Goal: Transaction & Acquisition: Obtain resource

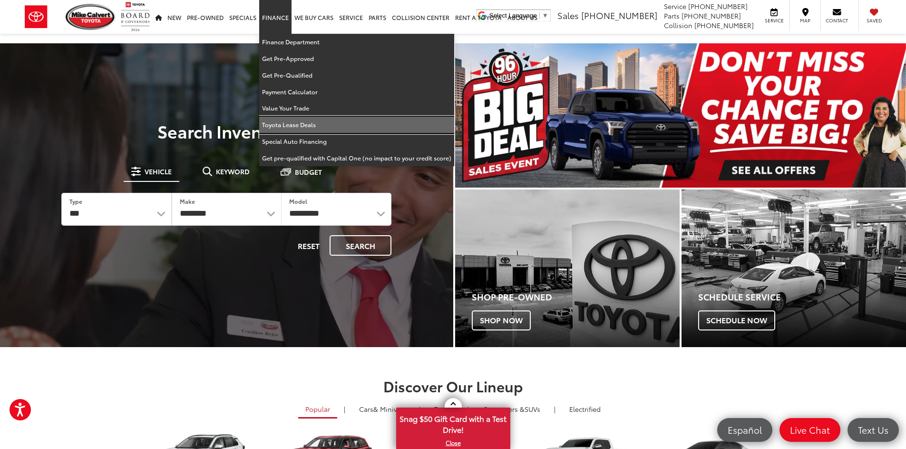
click at [369, 129] on link "Toyota Lease Deals" at bounding box center [356, 125] width 195 height 17
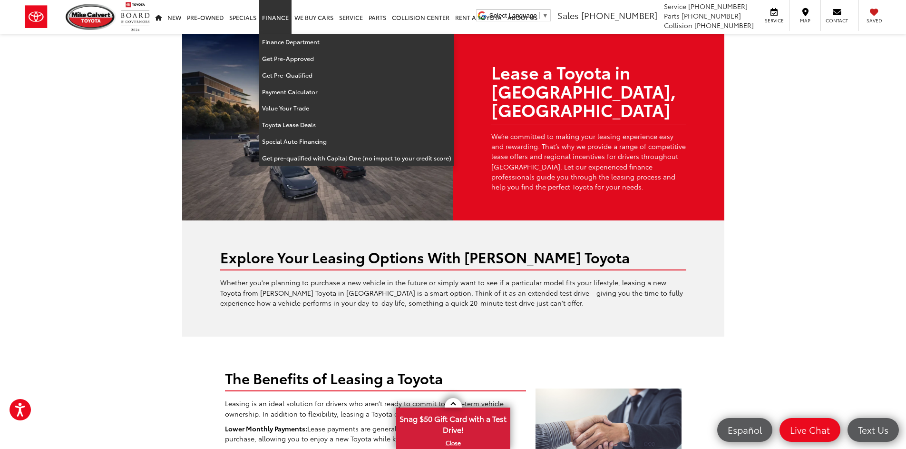
click at [273, 12] on link "Finance" at bounding box center [275, 17] width 32 height 34
click at [280, 23] on link "Finance" at bounding box center [275, 17] width 32 height 34
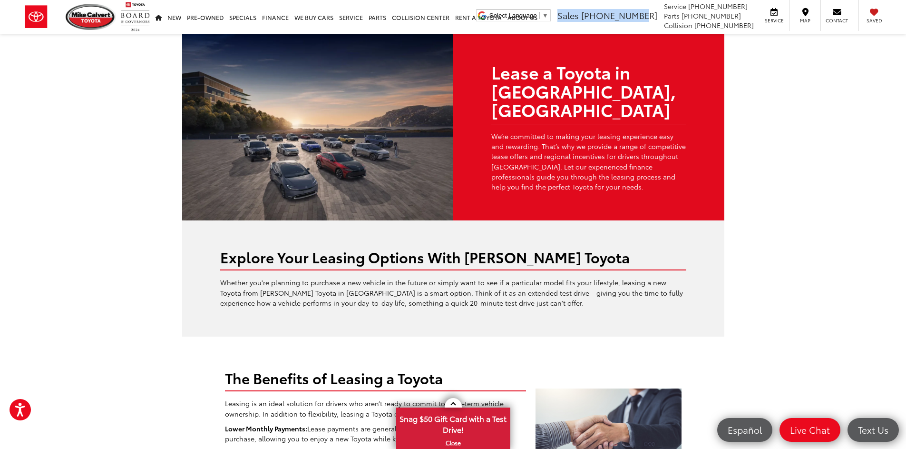
drag, startPoint x: 599, startPoint y: 14, endPoint x: 675, endPoint y: 18, distance: 75.7
click at [660, 18] on li "Sales [PHONE_NUMBER]" at bounding box center [607, 16] width 105 height 12
copy li "Sales [PHONE_NUMBER]"
